Goal: Task Accomplishment & Management: Use online tool/utility

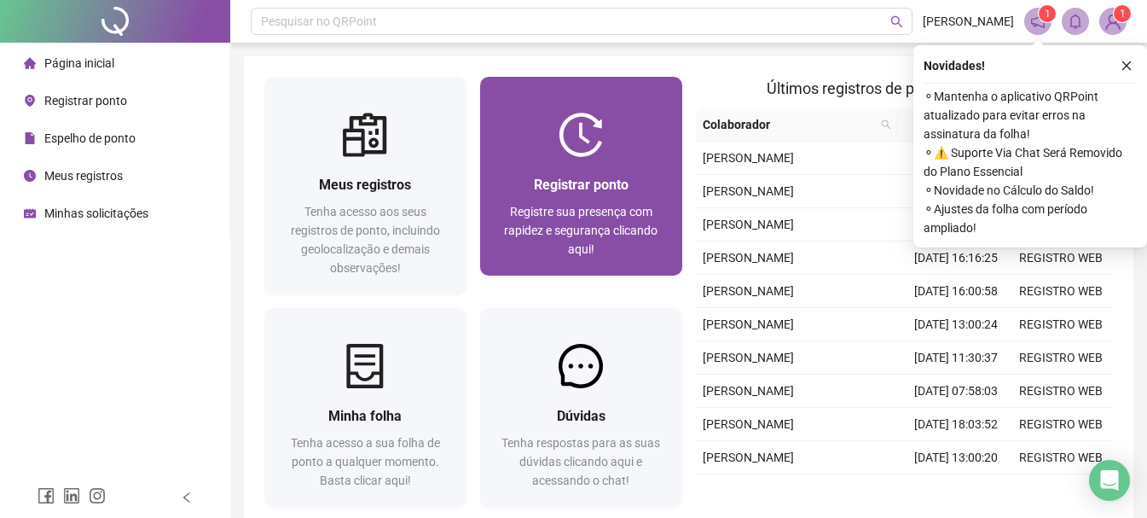
click at [563, 170] on div "Registrar ponto Registre sua presença com rapidez e segurança clicando aqui!" at bounding box center [581, 216] width 202 height 119
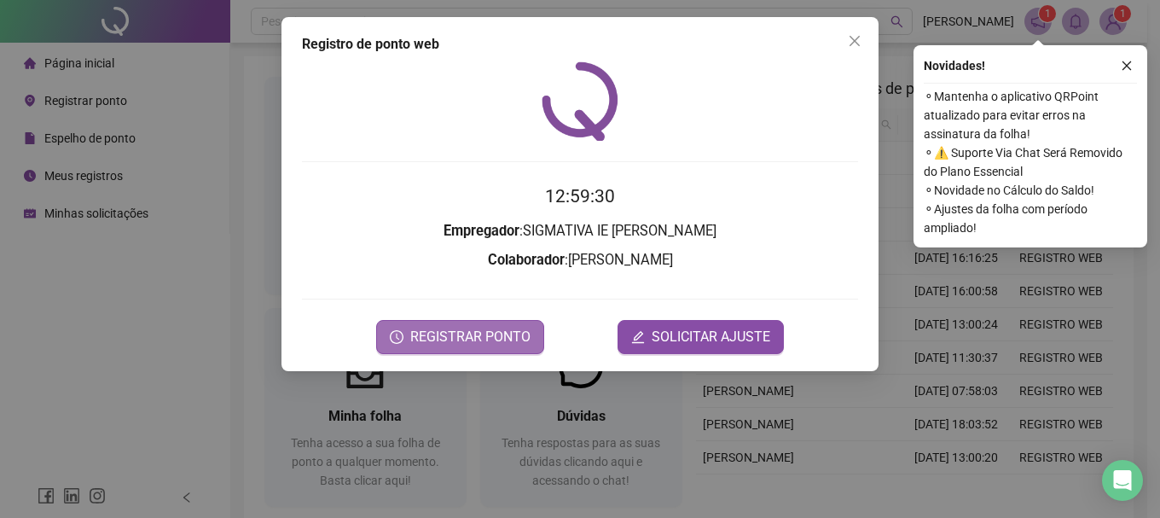
click at [484, 346] on button "REGISTRAR PONTO" at bounding box center [460, 337] width 168 height 34
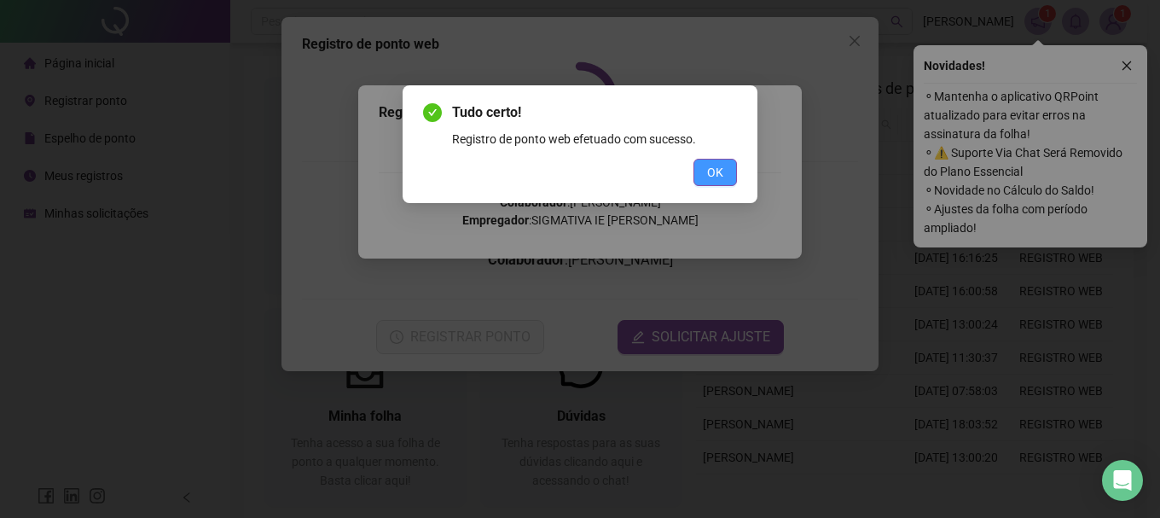
click at [703, 177] on button "OK" at bounding box center [714, 172] width 43 height 27
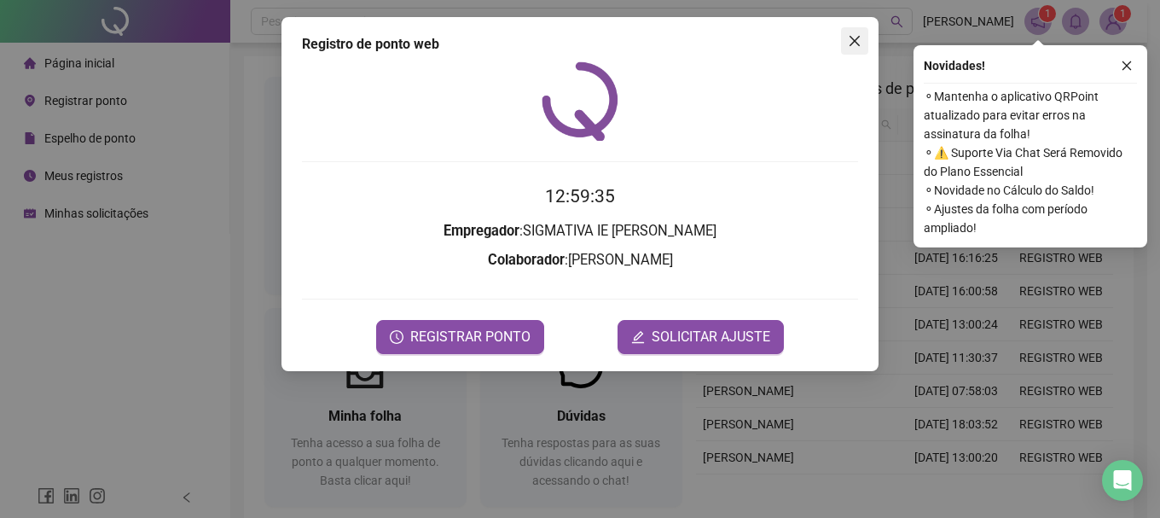
click at [860, 39] on icon "close" at bounding box center [855, 41] width 14 height 14
